Goal: Find specific page/section: Find specific page/section

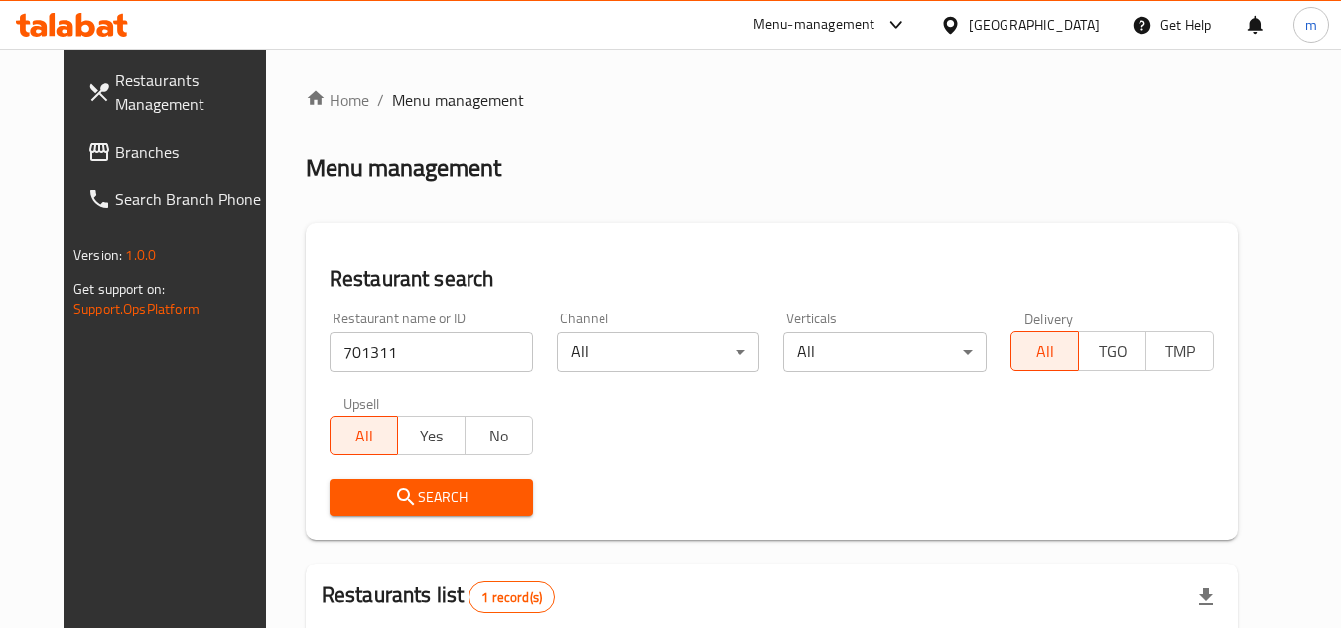
click at [1071, 27] on div "[GEOGRAPHIC_DATA]" at bounding box center [1034, 25] width 131 height 22
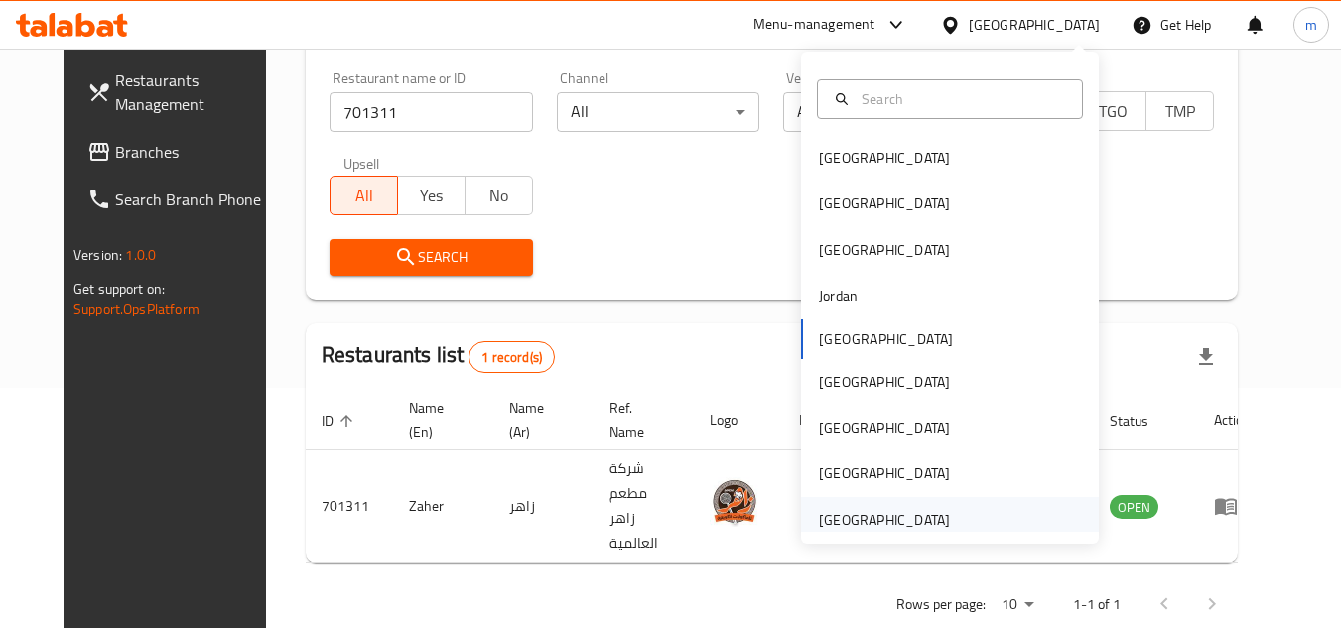
click at [1005, 509] on div "[GEOGRAPHIC_DATA]" at bounding box center [950, 520] width 298 height 46
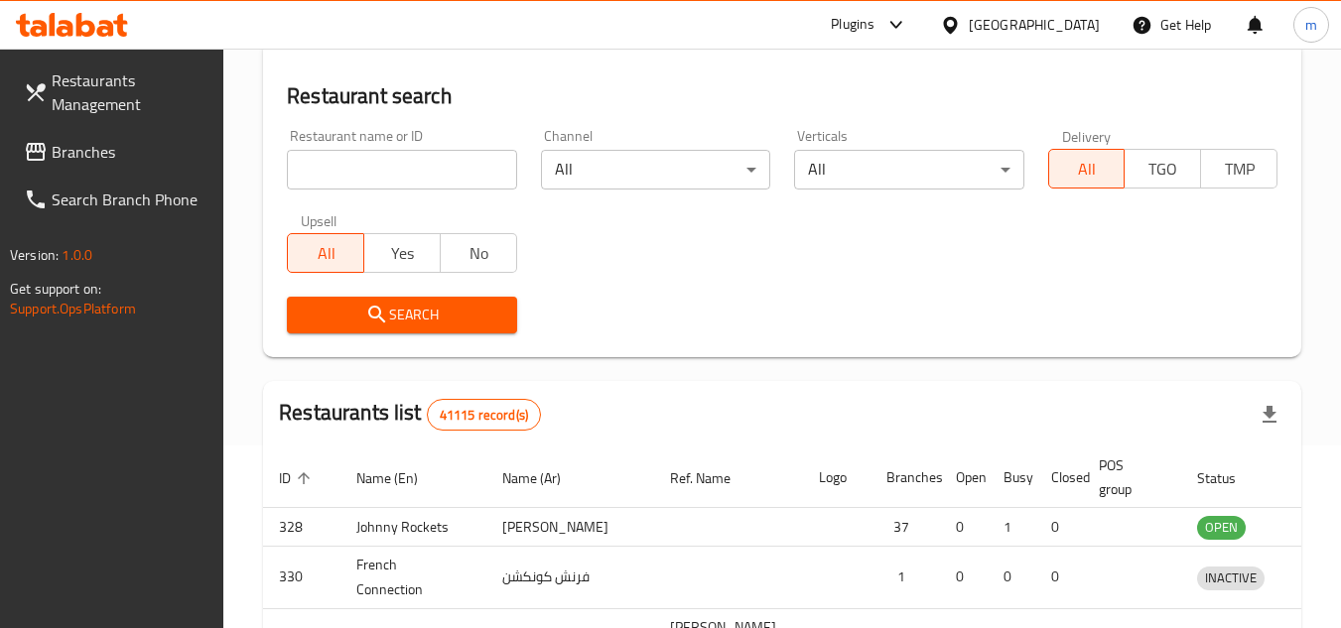
scroll to position [240, 0]
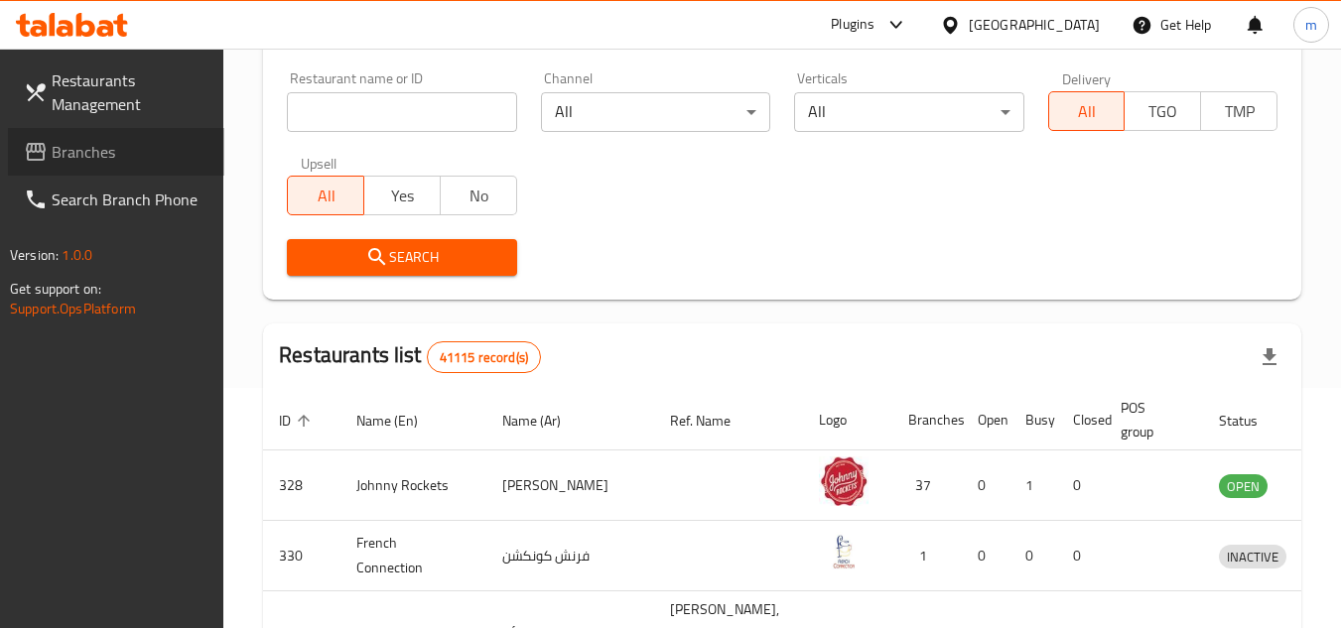
click at [153, 158] on span "Branches" at bounding box center [130, 152] width 157 height 24
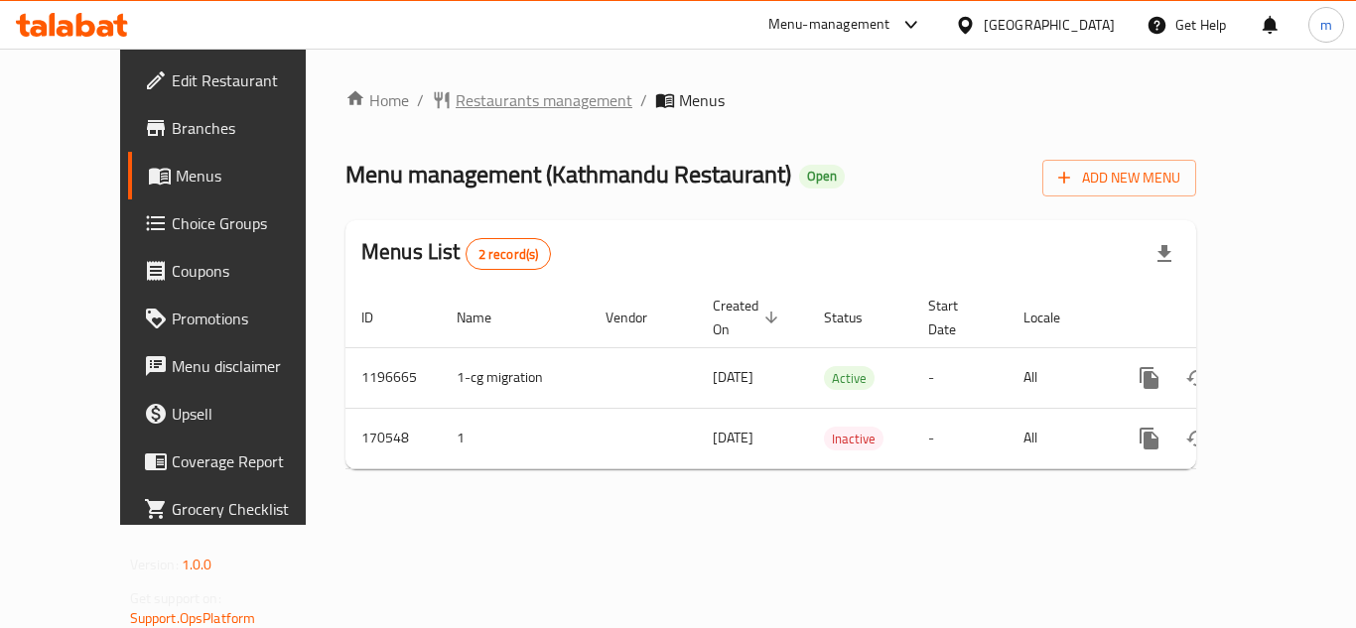
click at [456, 98] on span "Restaurants management" at bounding box center [544, 100] width 177 height 24
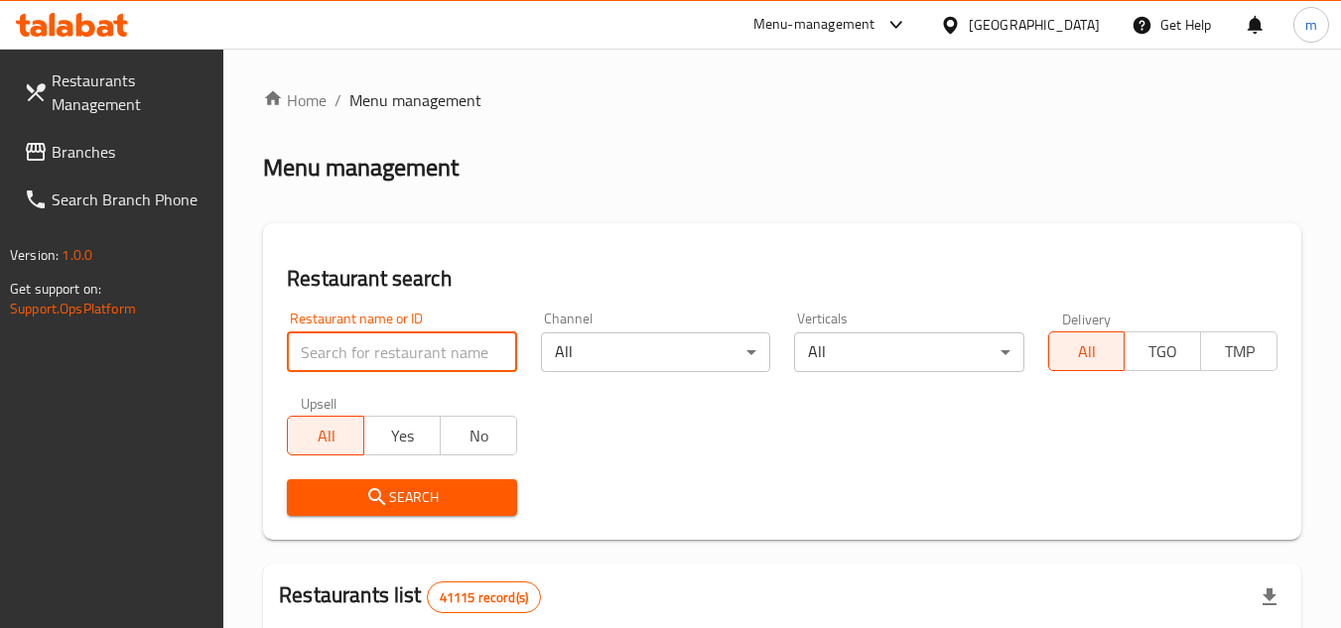
click at [356, 361] on input "search" at bounding box center [401, 352] width 229 height 40
paste input "616588"
type input "616588"
click at [346, 479] on button "Search" at bounding box center [401, 497] width 229 height 37
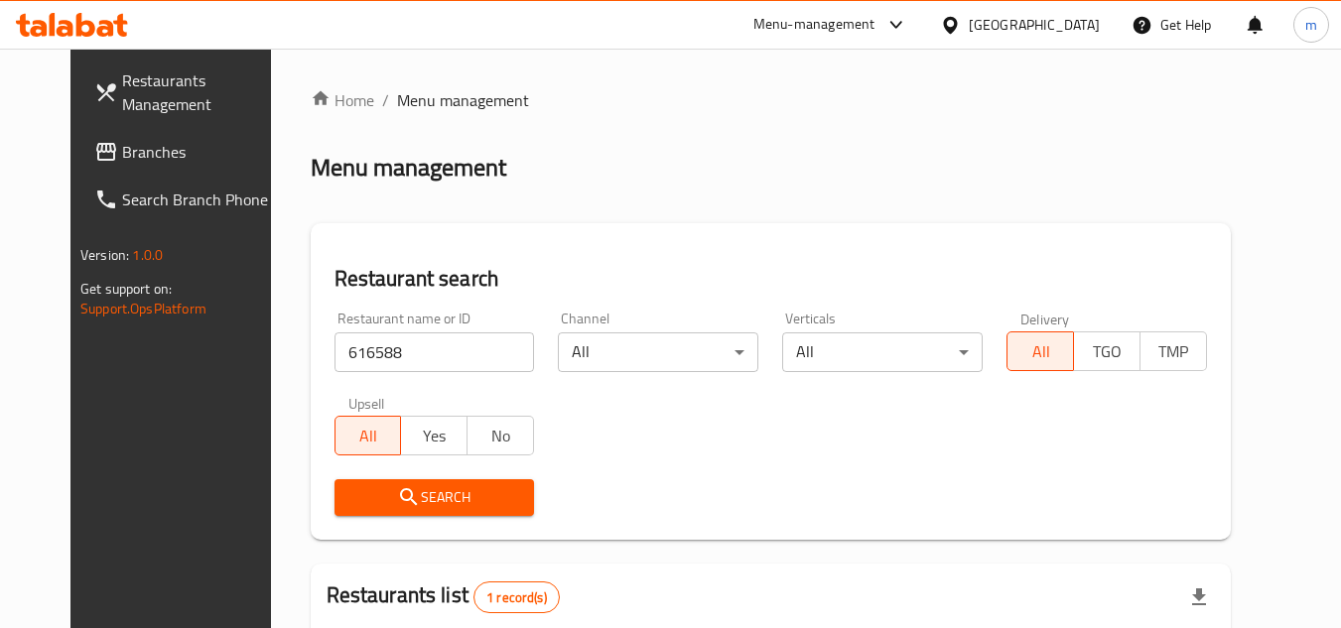
scroll to position [240, 0]
